Goal: Transaction & Acquisition: Purchase product/service

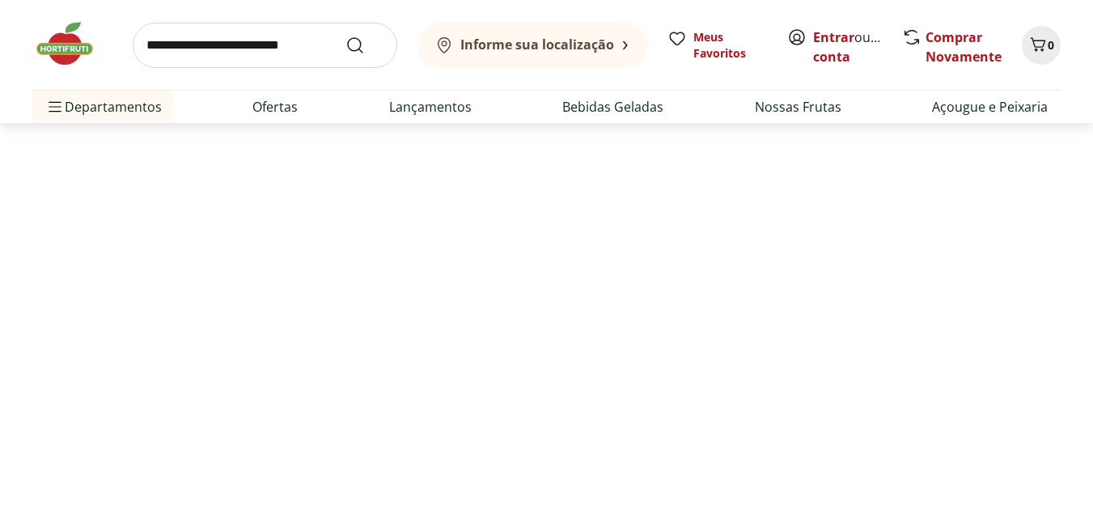
select select "**********"
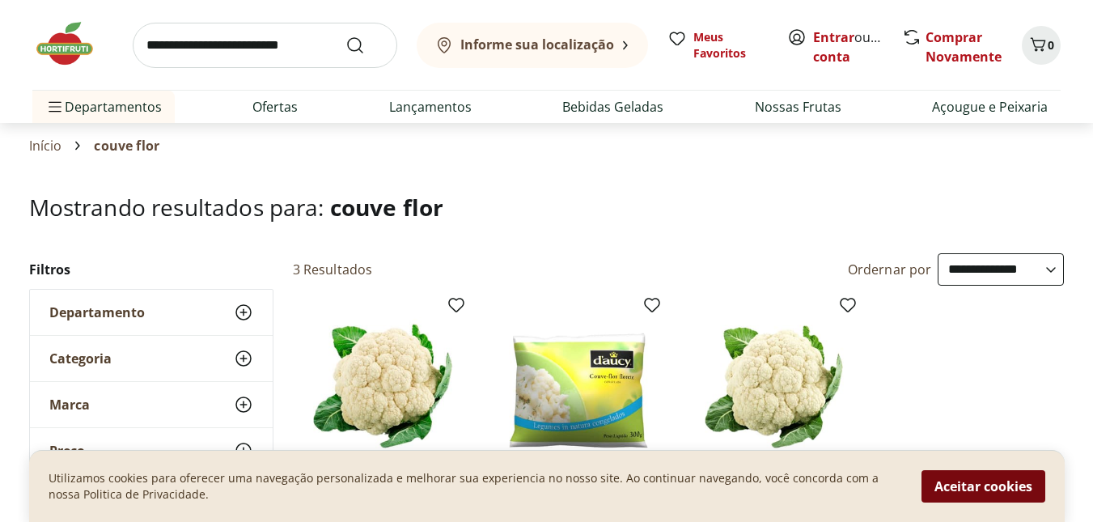
click at [1001, 486] on button "Aceitar cookies" at bounding box center [983, 486] width 124 height 32
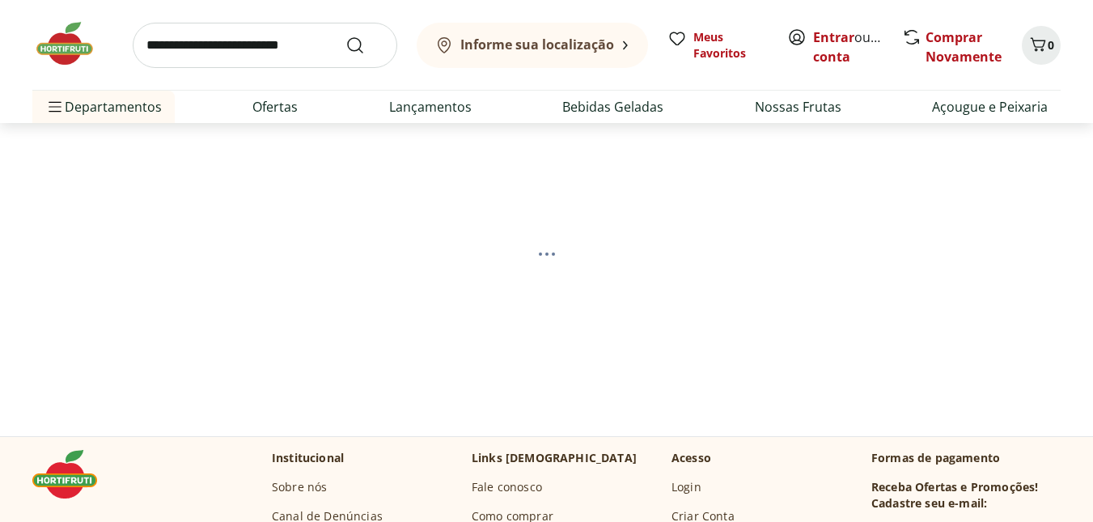
select select "**********"
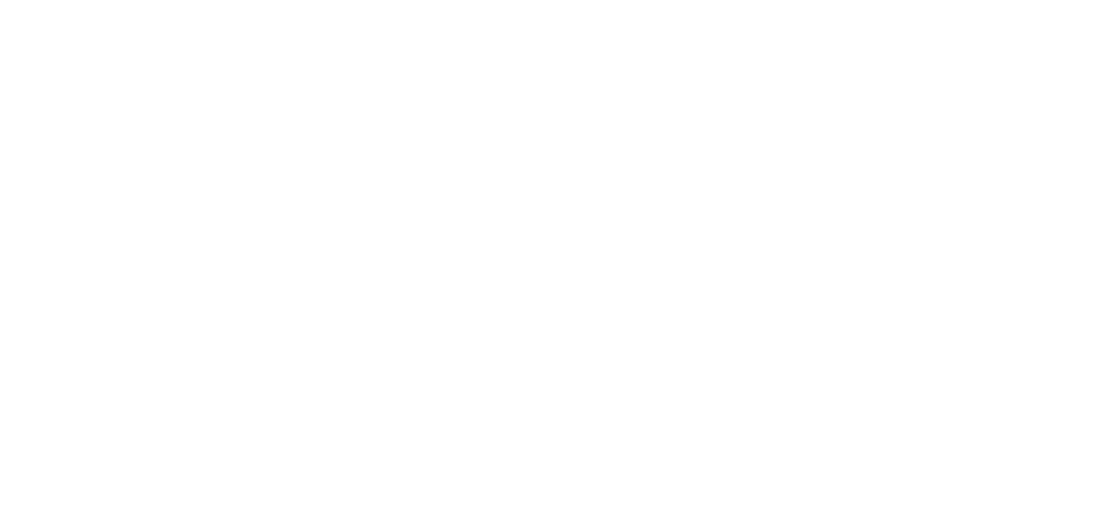
select select "**********"
